Goal: Task Accomplishment & Management: Use online tool/utility

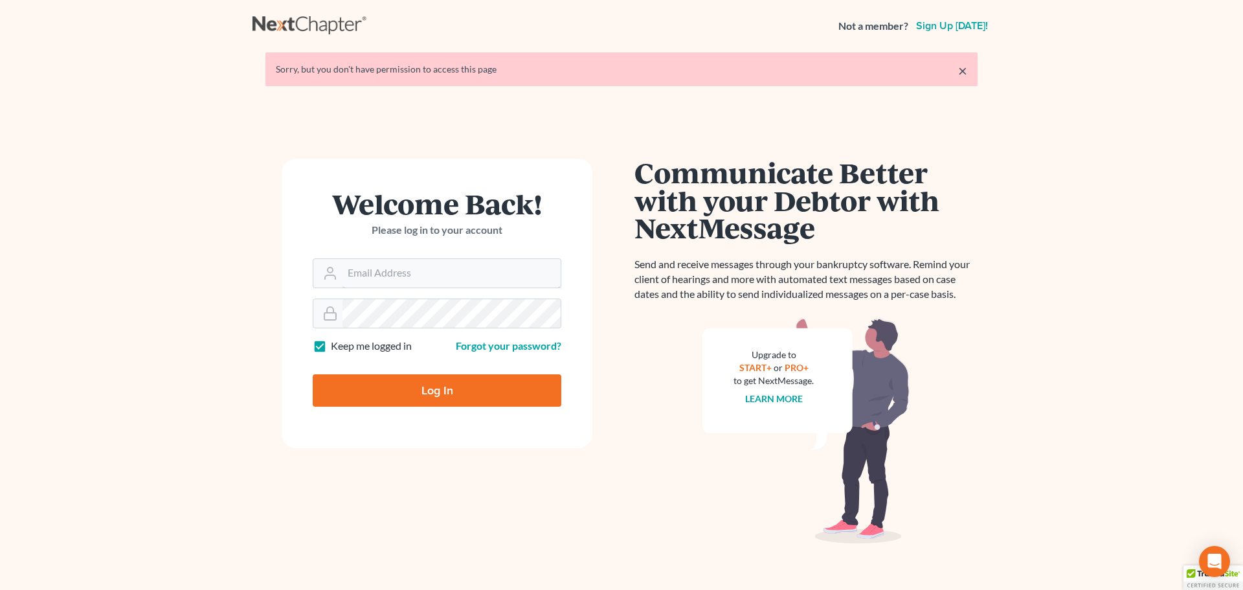
type input "[EMAIL_ADDRESS][DOMAIN_NAME]"
click at [514, 404] on input "Log In" at bounding box center [437, 390] width 249 height 32
type input "Thinking..."
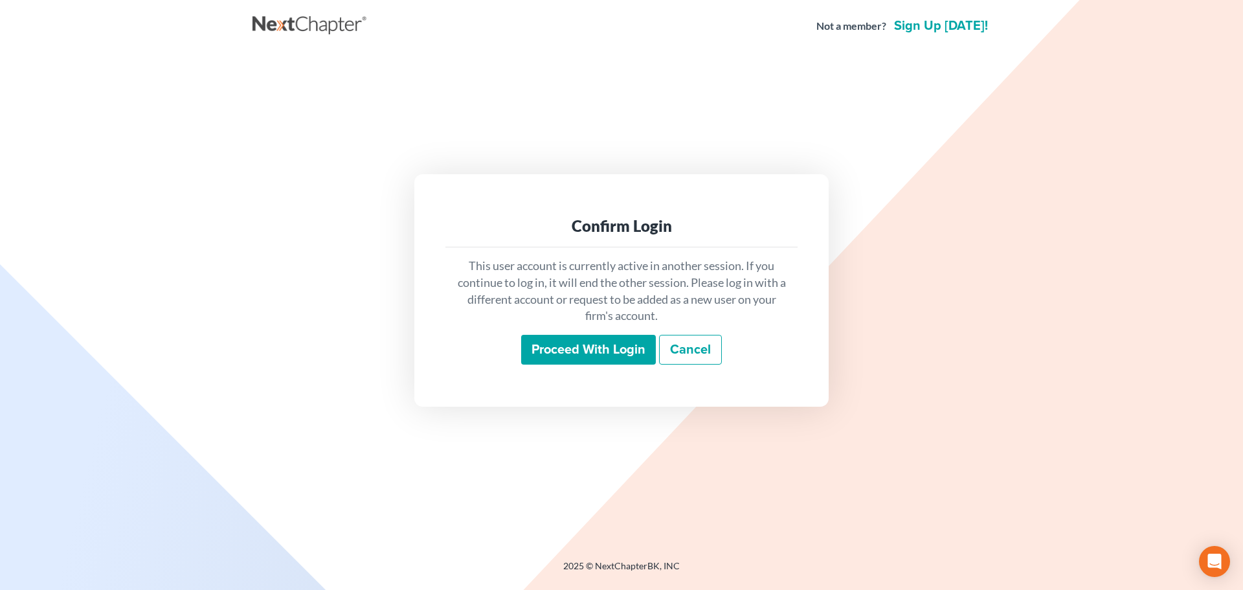
click at [549, 348] on input "Proceed with login" at bounding box center [588, 350] width 135 height 30
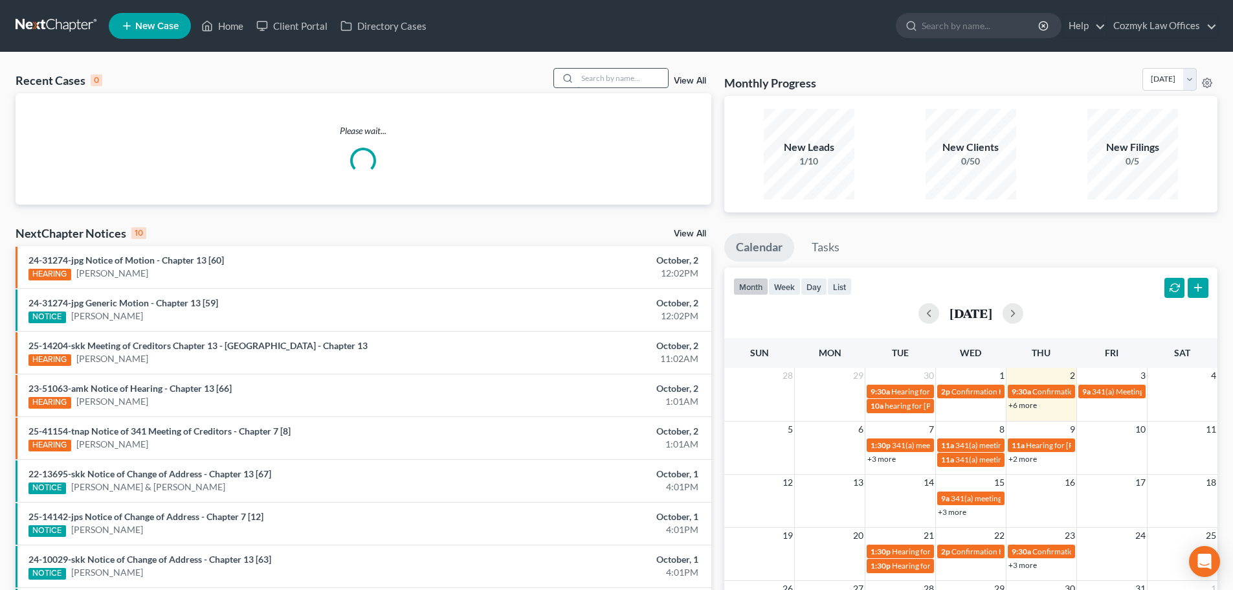
click at [607, 78] on input "search" at bounding box center [622, 78] width 91 height 19
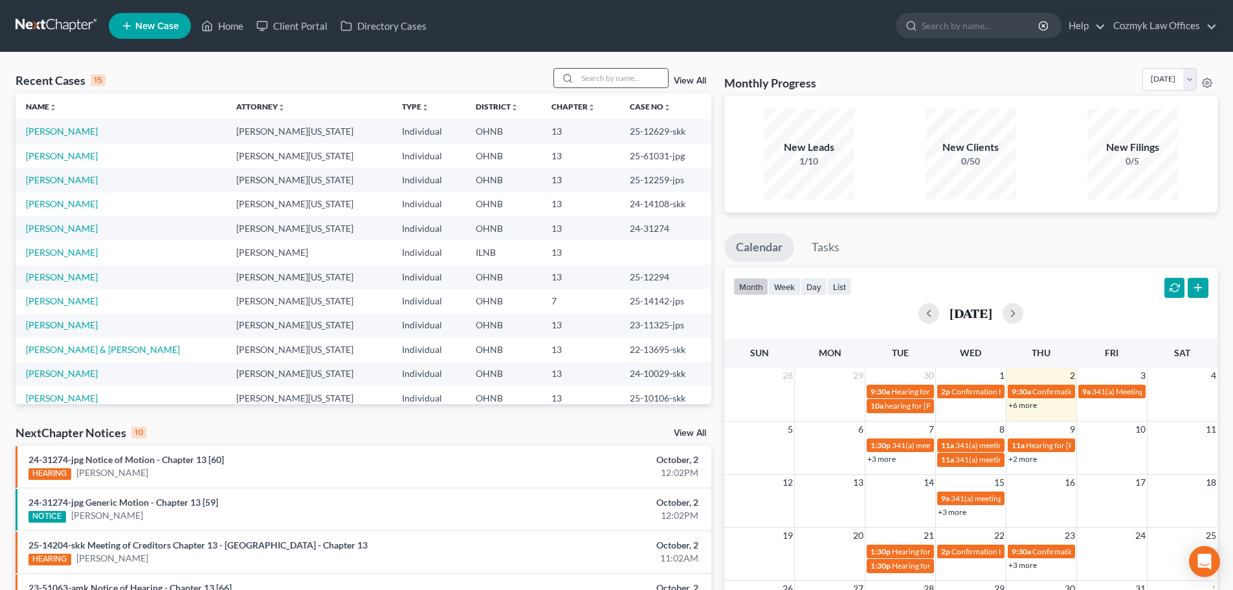
type input "r"
type input "[PERSON_NAME]"
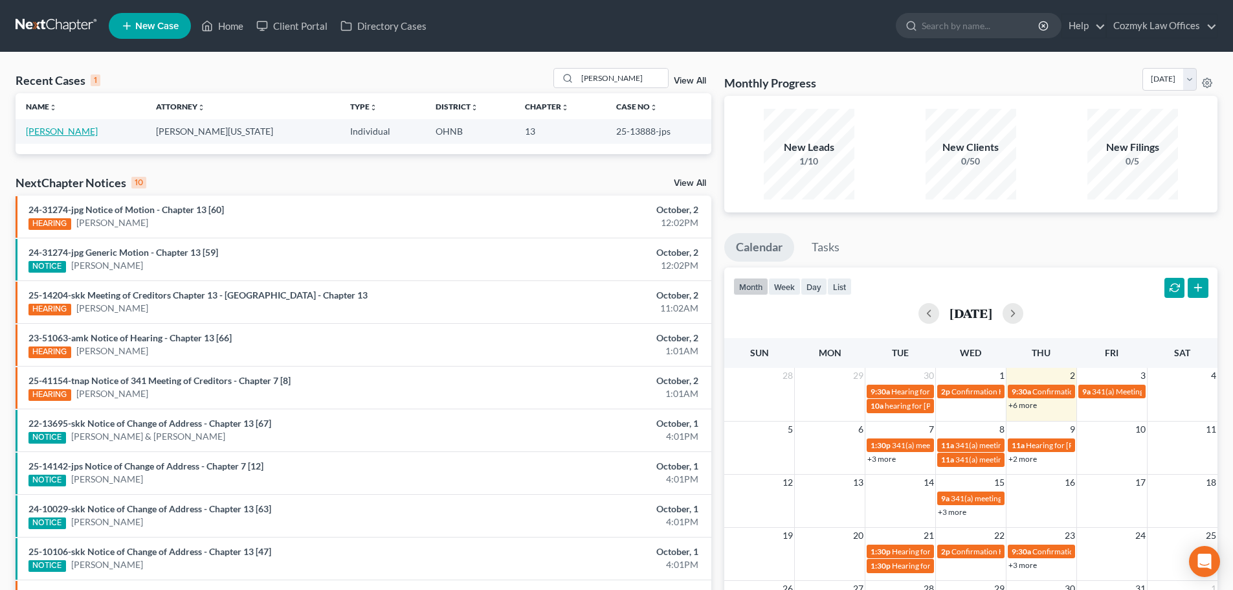
click at [29, 133] on link "[PERSON_NAME]" at bounding box center [62, 131] width 72 height 11
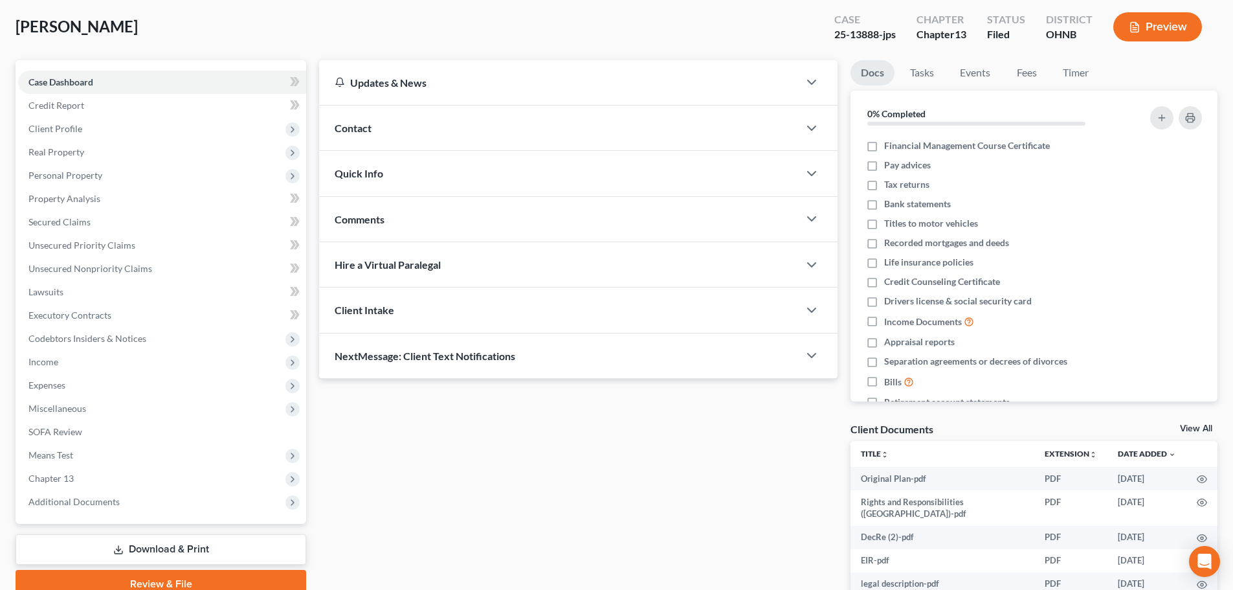
scroll to position [65, 0]
click at [176, 494] on span "Additional Documents" at bounding box center [162, 500] width 288 height 23
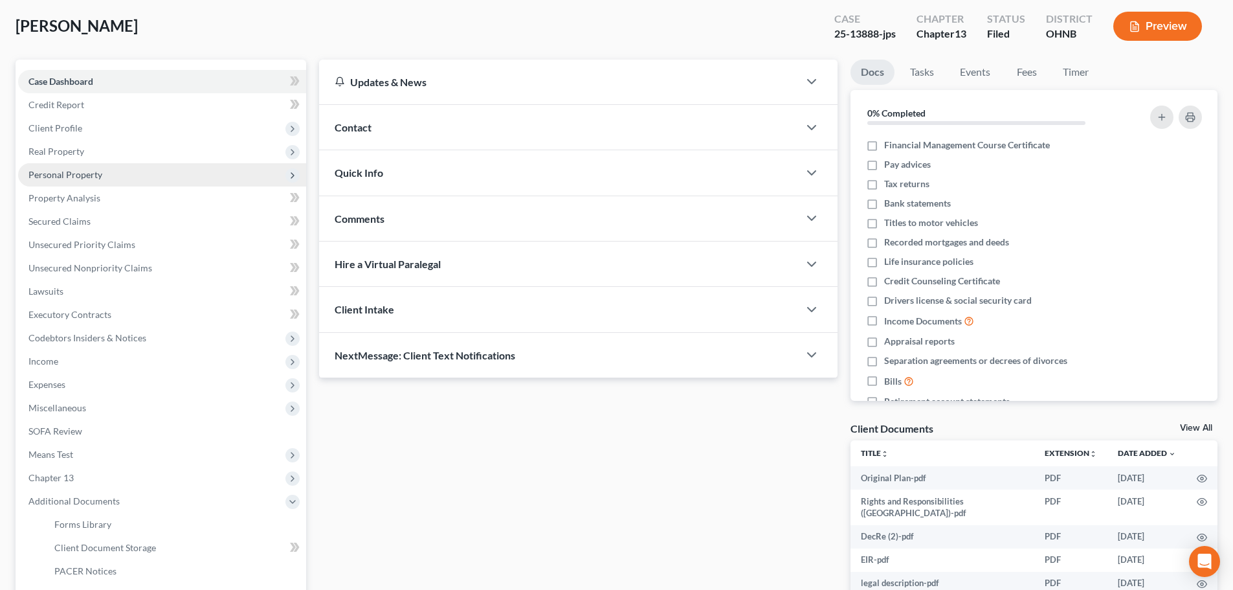
click at [72, 172] on span "Personal Property" at bounding box center [65, 174] width 74 height 11
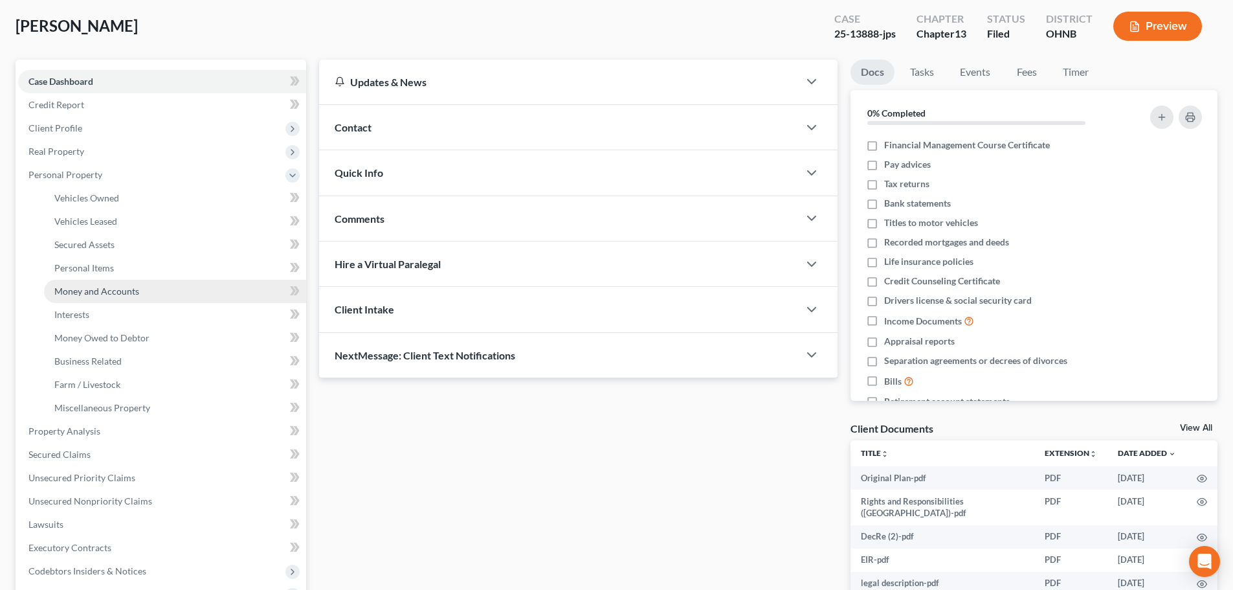
click at [99, 289] on span "Money and Accounts" at bounding box center [96, 290] width 85 height 11
